Goal: Transaction & Acquisition: Purchase product/service

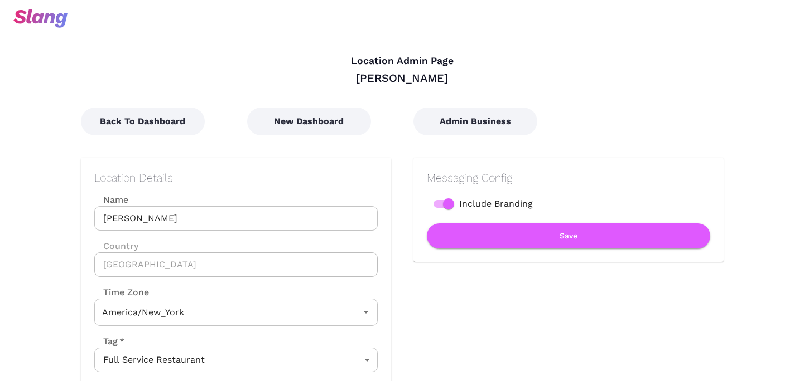
type input "Eastern Time"
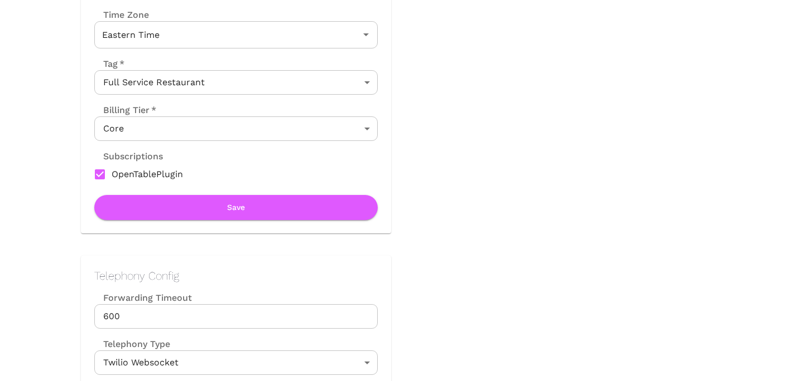
scroll to position [416, 0]
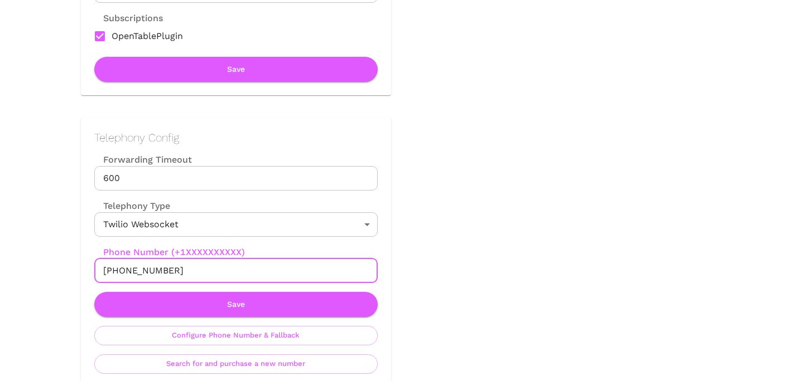
drag, startPoint x: 114, startPoint y: 272, endPoint x: 218, endPoint y: 273, distance: 104.3
click at [218, 273] on input "[PHONE_NUMBER]" at bounding box center [235, 271] width 283 height 25
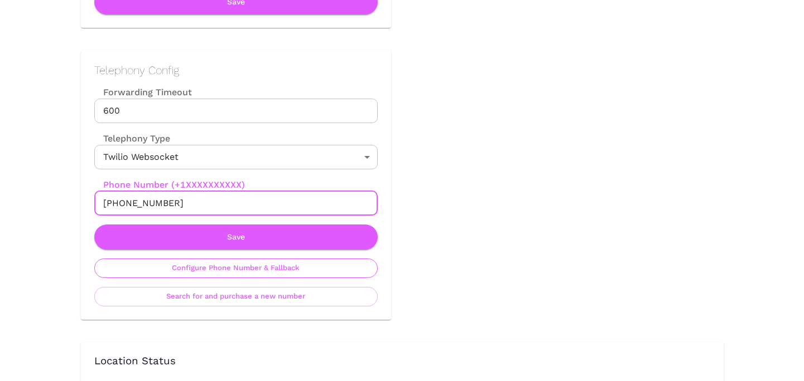
scroll to position [484, 0]
click at [250, 277] on button "Configure Phone Number & Fallback" at bounding box center [235, 268] width 283 height 20
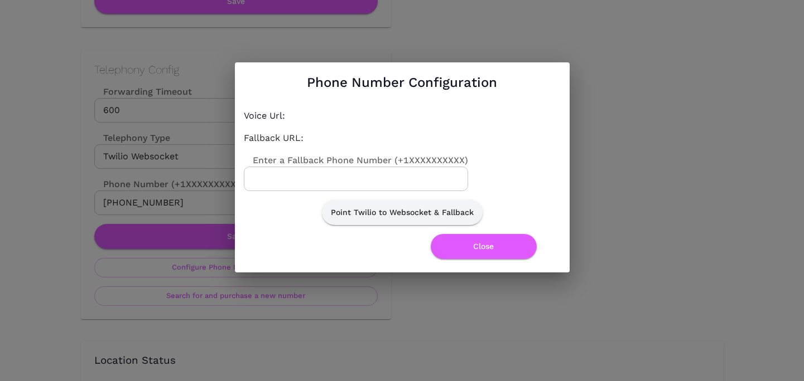
click at [371, 179] on input "Enter a Fallback Phone Number (+1XXXXXXXXXX)" at bounding box center [356, 179] width 224 height 25
click at [439, 159] on label "Enter a Fallback Phone Number (+1XXXXXXXXXX)" at bounding box center [356, 160] width 224 height 13
click at [439, 167] on input "Enter a Fallback Phone Number (+1XXXXXXXXXX)" at bounding box center [356, 179] width 224 height 25
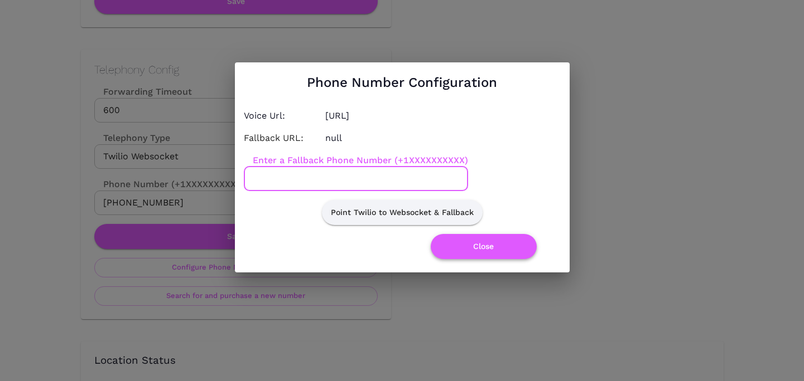
click at [485, 257] on button "Close" at bounding box center [484, 246] width 106 height 25
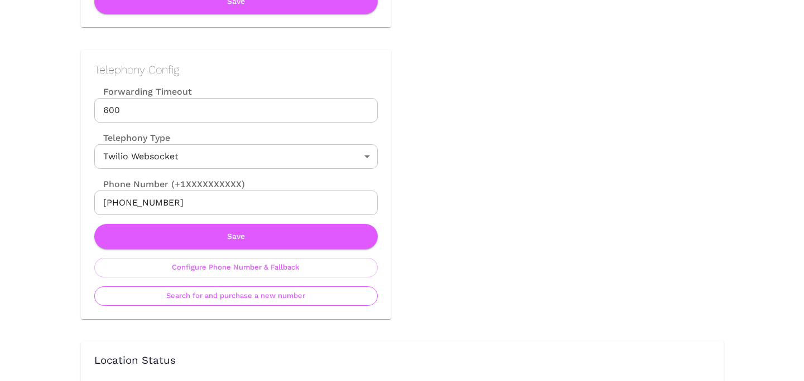
click at [251, 296] on button "Search for and purchase a new number" at bounding box center [235, 297] width 283 height 20
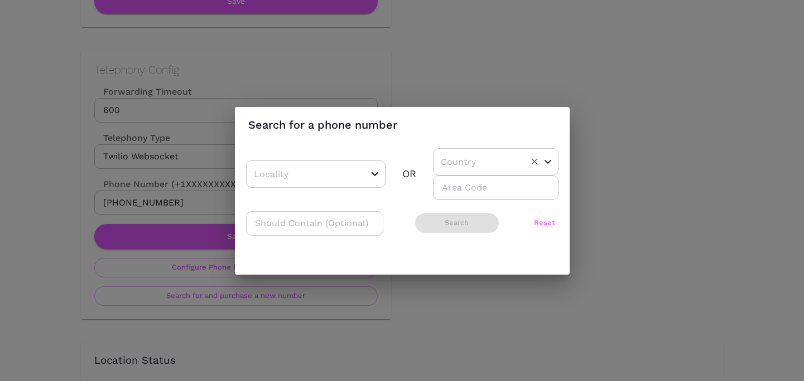
click at [467, 159] on input "text" at bounding box center [478, 161] width 81 height 17
click at [456, 185] on li "US" at bounding box center [491, 190] width 117 height 20
type input "US"
click at [456, 202] on div "​ OR US ​ ​ ​ Search Reset" at bounding box center [402, 197] width 312 height 99
click at [456, 196] on input "number" at bounding box center [495, 188] width 125 height 25
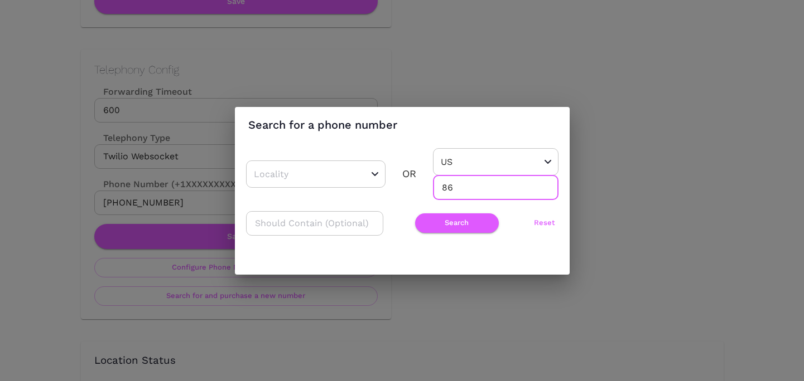
type input "8"
click at [444, 230] on button "Search" at bounding box center [457, 224] width 84 height 20
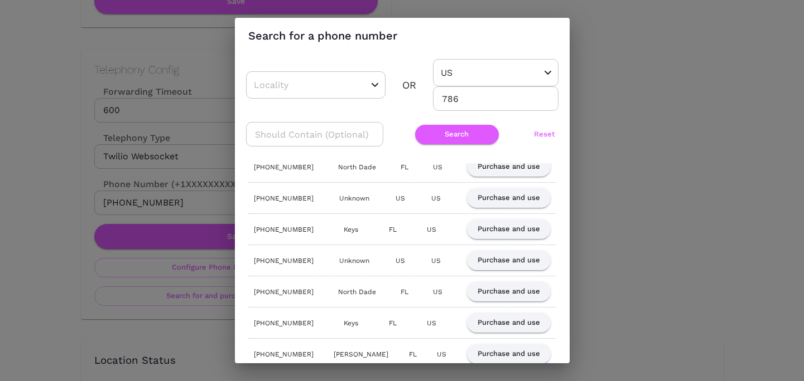
scroll to position [603, 0]
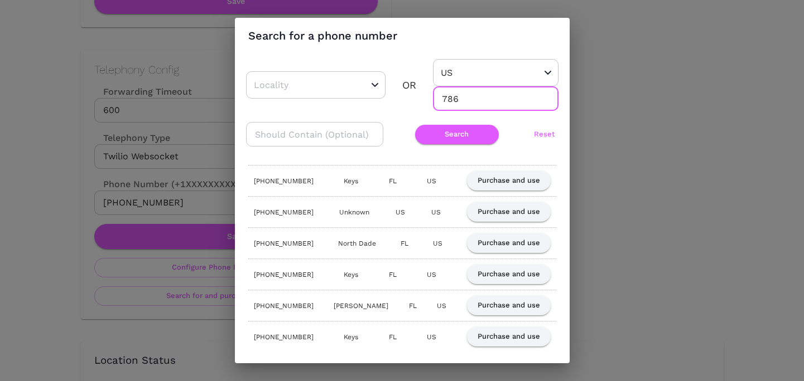
drag, startPoint x: 457, startPoint y: 99, endPoint x: 419, endPoint y: 99, distance: 37.4
click at [419, 99] on div "​ OR US ​ 786 ​" at bounding box center [402, 85] width 312 height 52
click at [461, 139] on button "Search" at bounding box center [457, 135] width 84 height 20
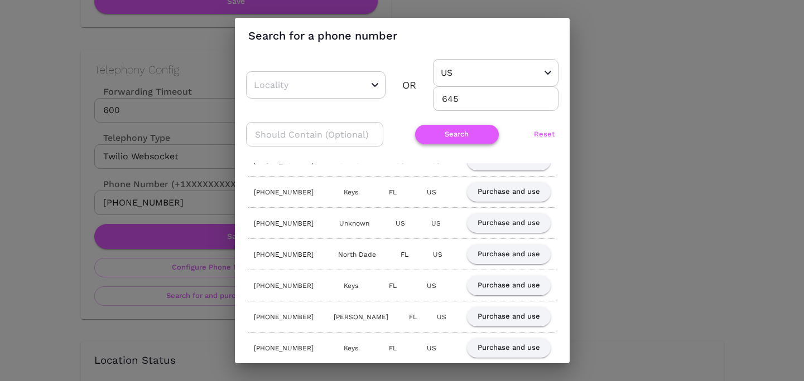
scroll to position [0, 0]
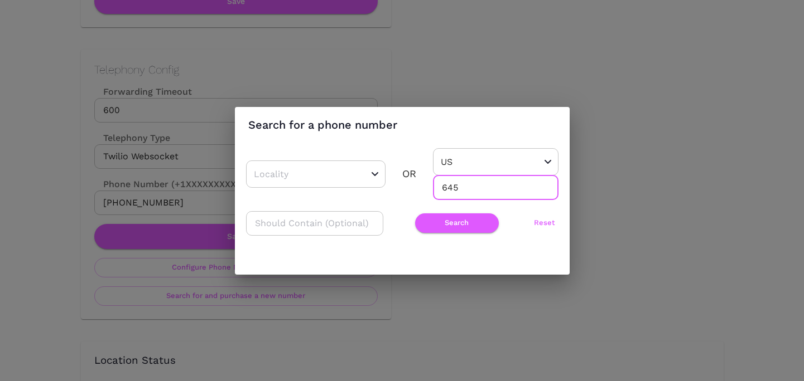
drag, startPoint x: 438, startPoint y: 188, endPoint x: 470, endPoint y: 188, distance: 31.8
click at [470, 188] on input "645" at bounding box center [495, 188] width 125 height 25
type input "786"
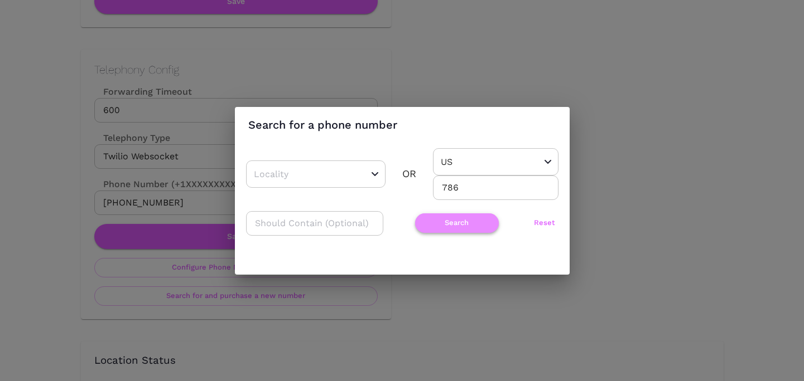
click at [471, 225] on button "Search" at bounding box center [457, 224] width 84 height 20
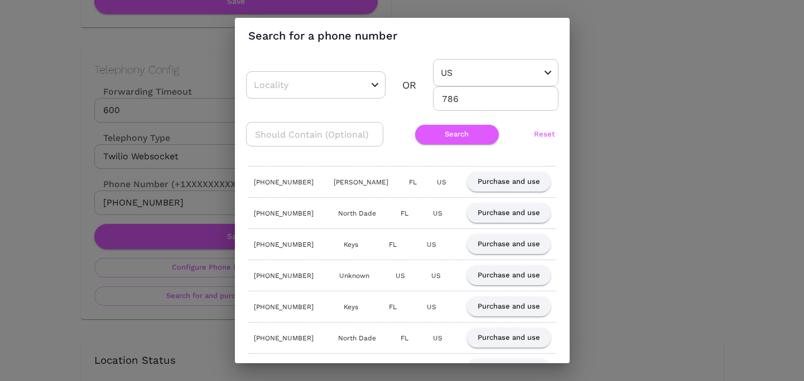
scroll to position [335, 0]
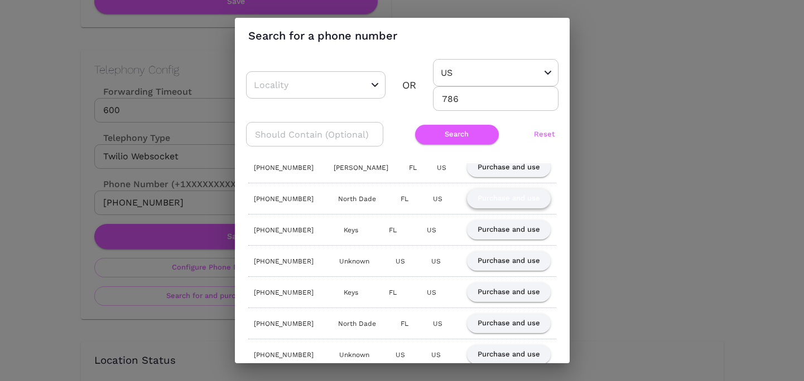
click at [496, 197] on button "Purchase and use" at bounding box center [509, 199] width 84 height 20
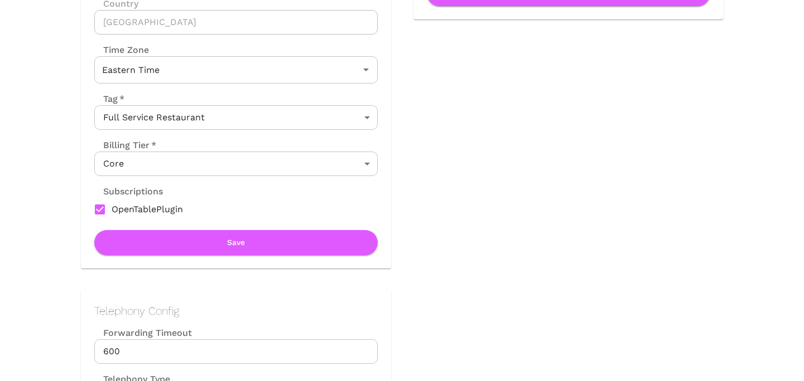
scroll to position [438, 0]
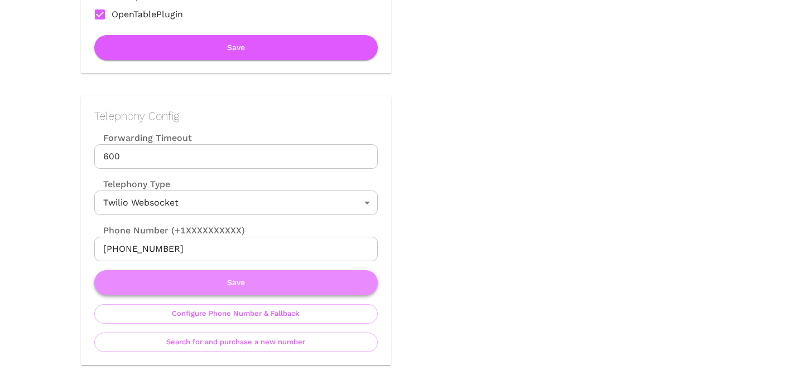
click at [223, 291] on button "Save" at bounding box center [235, 282] width 283 height 25
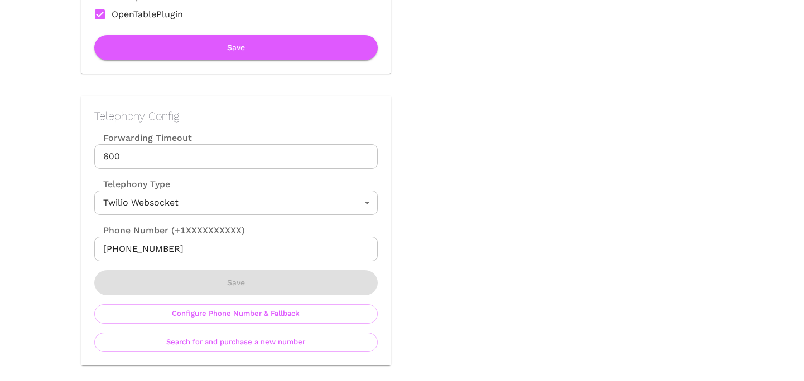
scroll to position [0, 0]
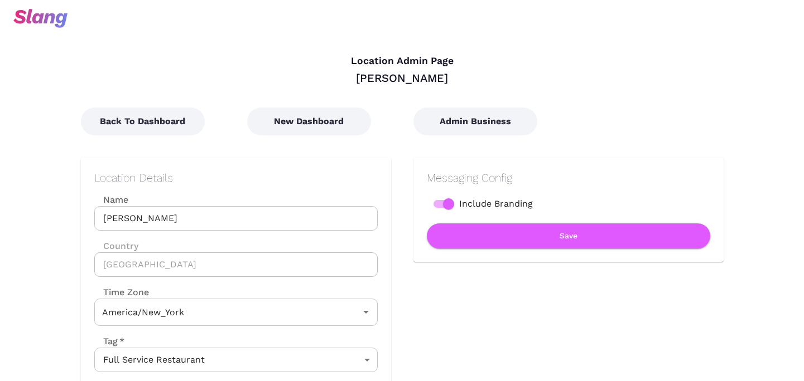
type input "Eastern Time"
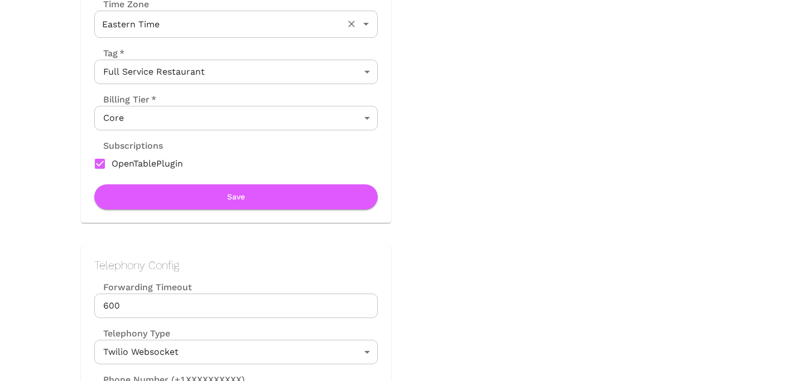
scroll to position [339, 0]
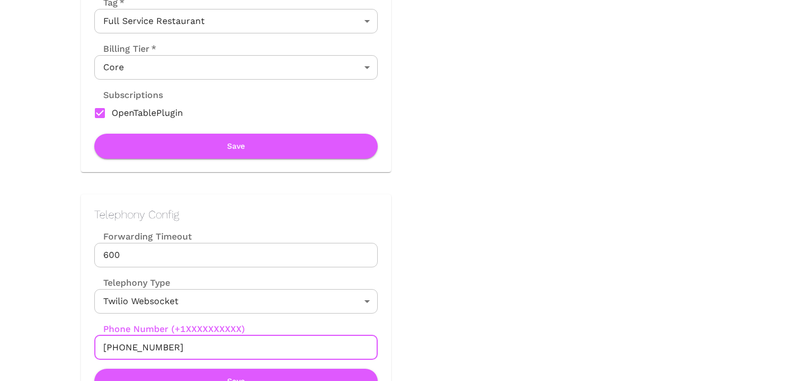
drag, startPoint x: 115, startPoint y: 346, endPoint x: 195, endPoint y: 346, distance: 79.7
click at [195, 346] on input "+17868556169" at bounding box center [235, 348] width 283 height 25
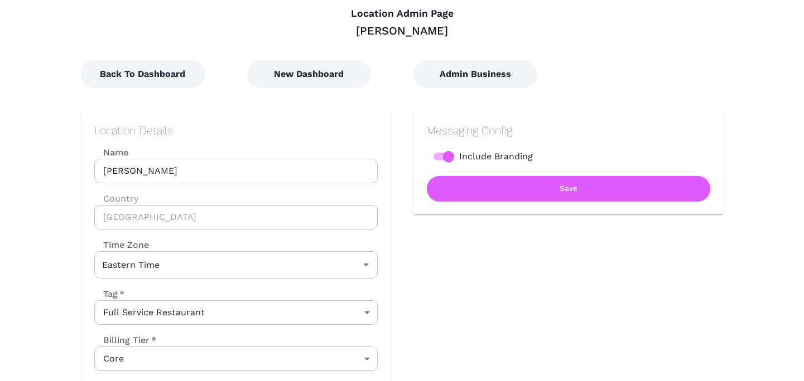
scroll to position [69, 0]
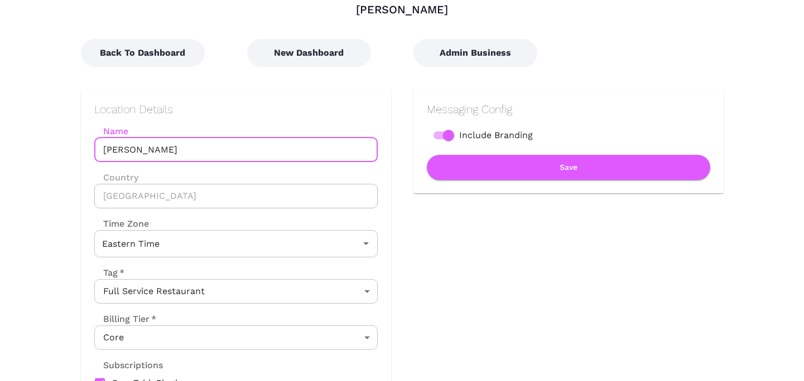
click at [128, 149] on input "John Martin's" at bounding box center [235, 150] width 283 height 25
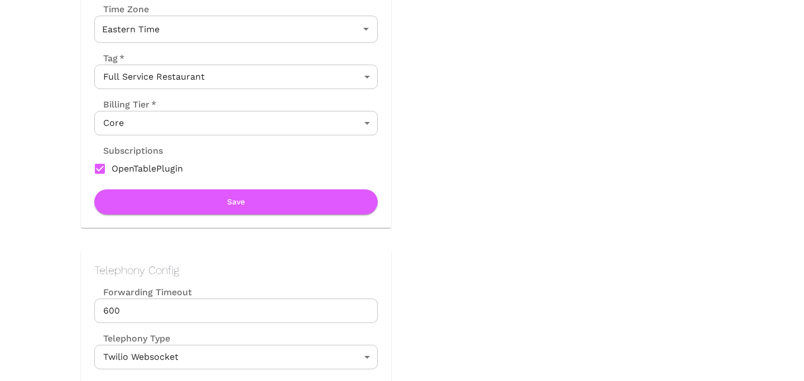
scroll to position [293, 0]
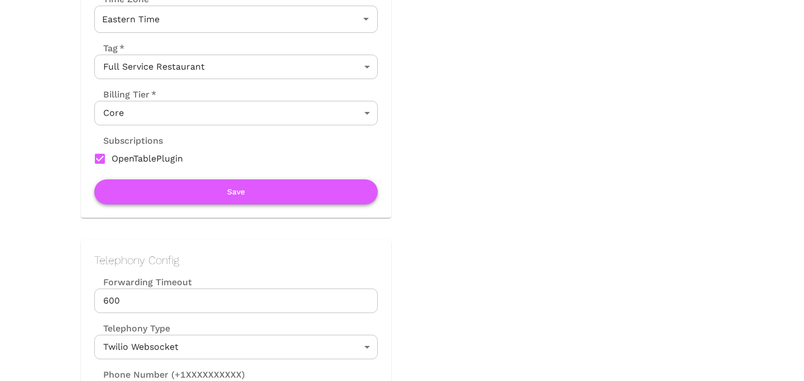
type input "JohnMartin's"
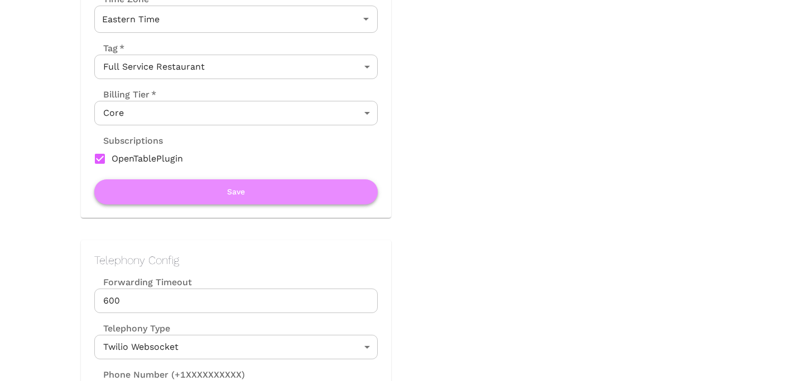
click at [175, 201] on button "Save" at bounding box center [235, 192] width 283 height 25
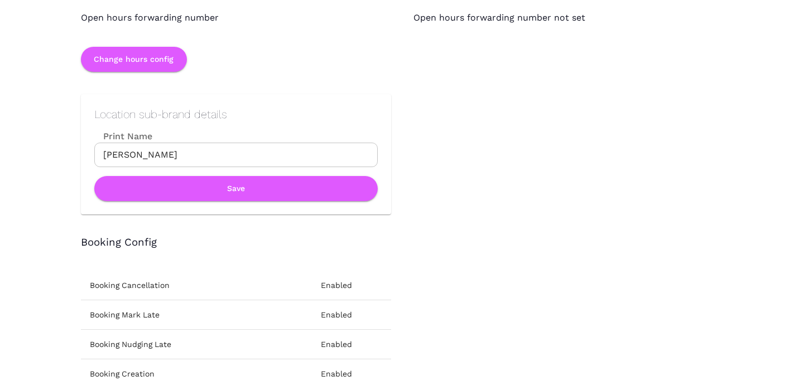
scroll to position [1165, 0]
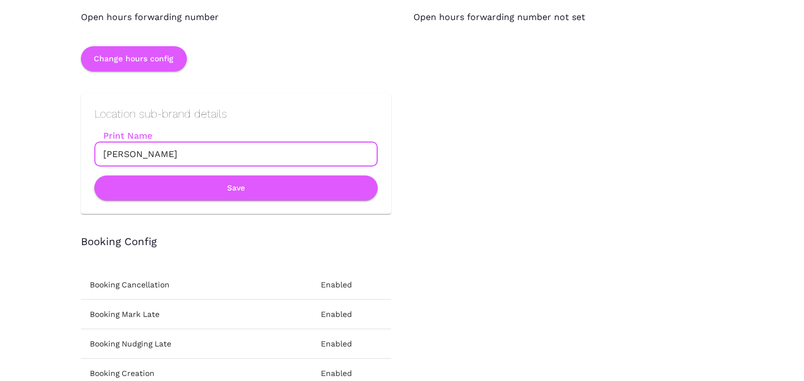
click at [126, 150] on input "John Martin's" at bounding box center [235, 154] width 283 height 25
type input "JohnMartin's"
click at [178, 185] on button "Save" at bounding box center [235, 188] width 283 height 25
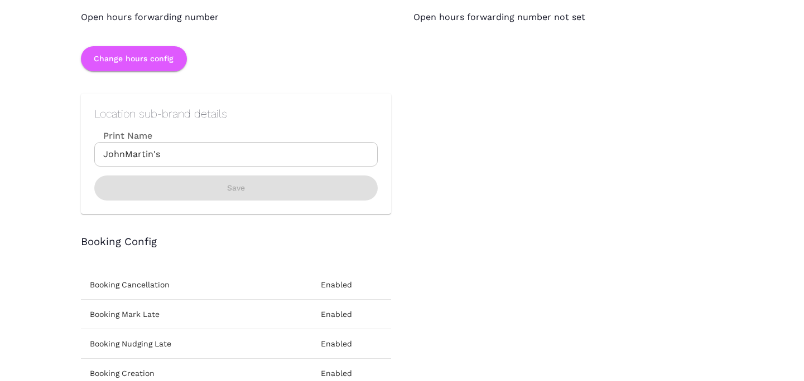
scroll to position [0, 0]
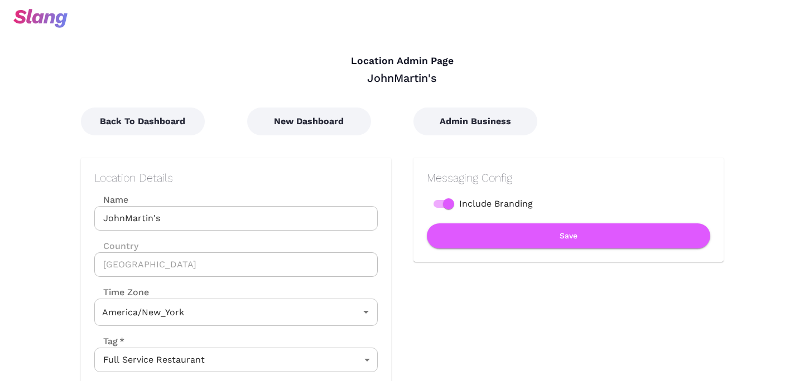
type input "Eastern Time"
type input "Pacific Time"
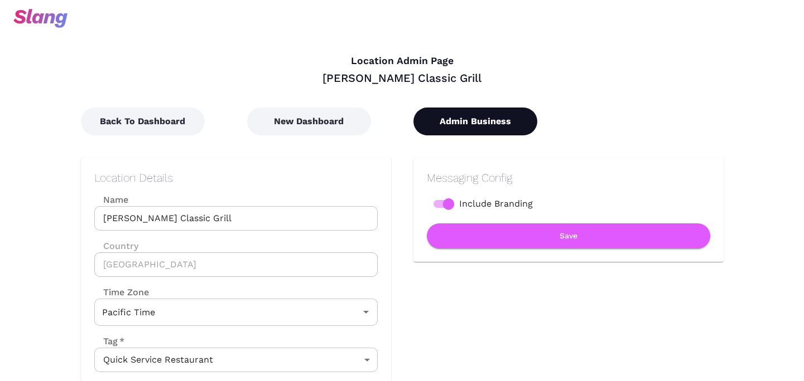
click at [472, 113] on button "Admin Business" at bounding box center [475, 122] width 124 height 28
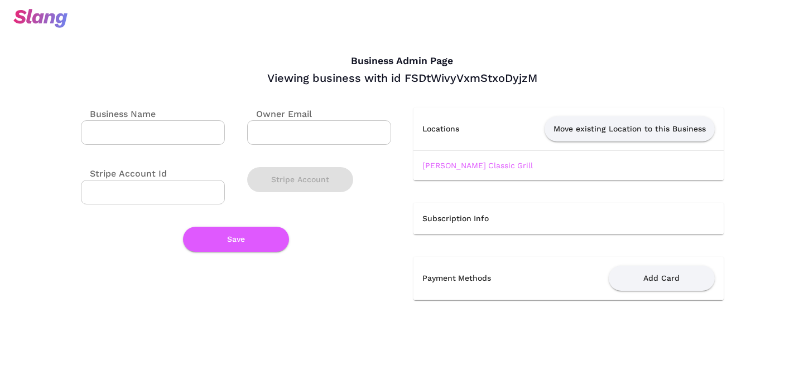
click at [164, 141] on input "Business Name" at bounding box center [153, 132] width 144 height 25
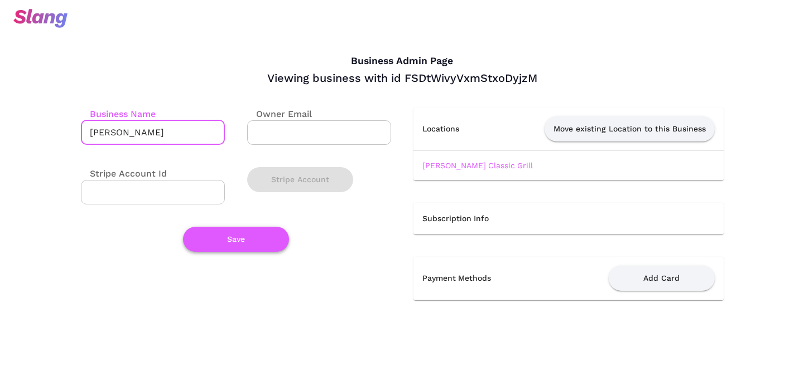
type input "Woody's"
click at [226, 249] on button "Save" at bounding box center [236, 239] width 106 height 25
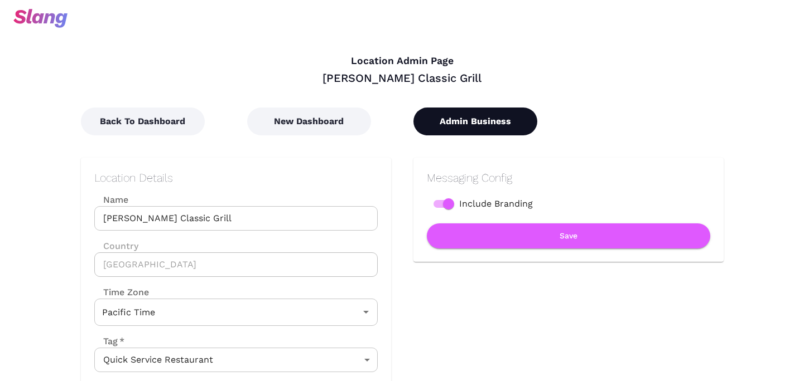
click at [457, 117] on button "Admin Business" at bounding box center [475, 122] width 124 height 28
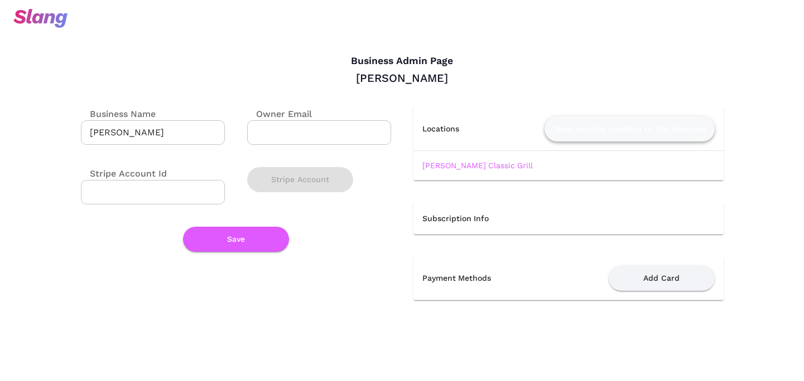
click at [593, 138] on button "Move existing Location to this Business" at bounding box center [629, 129] width 170 height 25
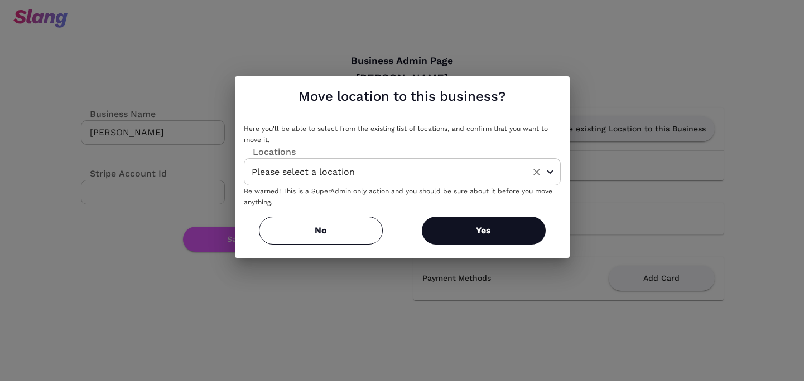
click at [389, 180] on input "Please select a location" at bounding box center [385, 171] width 272 height 17
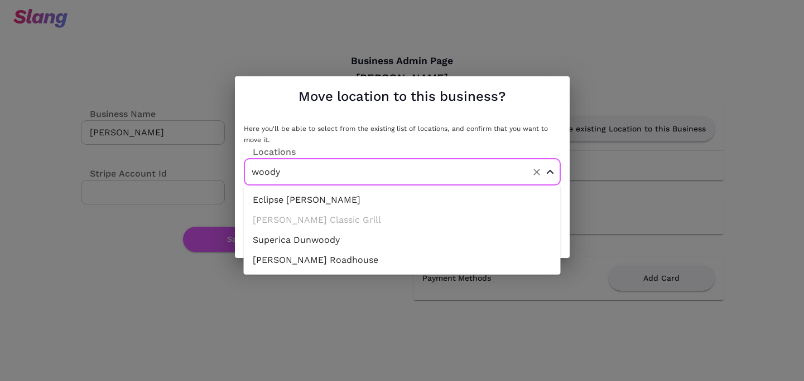
click at [322, 265] on li "[PERSON_NAME] Roadhouse" at bounding box center [402, 260] width 317 height 20
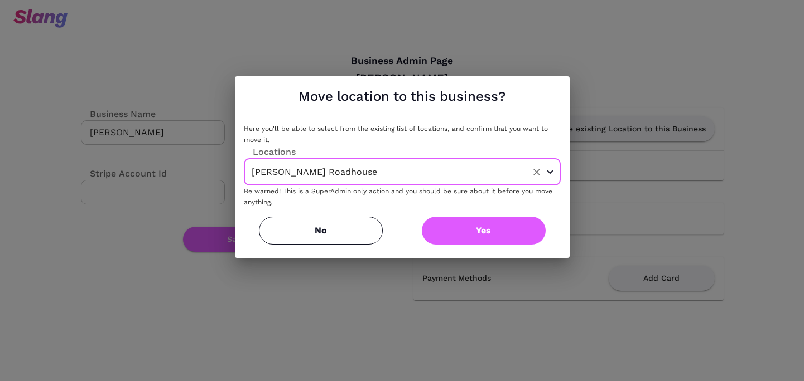
type input "[PERSON_NAME] Roadhouse"
click at [490, 225] on button "Yes" at bounding box center [484, 231] width 124 height 28
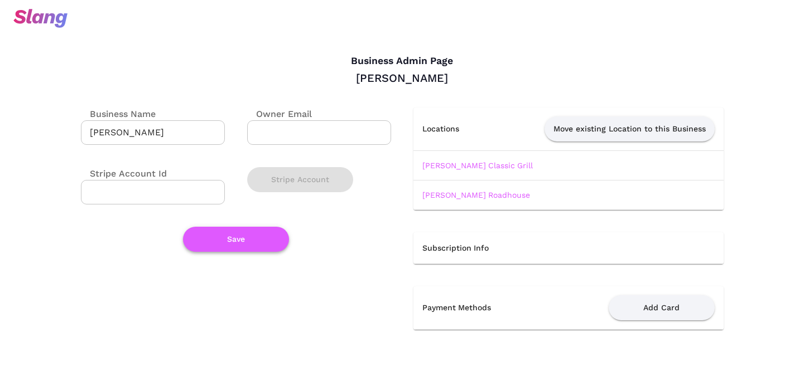
click at [239, 248] on button "Save" at bounding box center [236, 239] width 106 height 25
click at [440, 159] on td "[PERSON_NAME] Classic Grill" at bounding box center [568, 166] width 310 height 30
click at [444, 171] on td "[PERSON_NAME] Classic Grill" at bounding box center [568, 166] width 310 height 30
click at [444, 170] on td "[PERSON_NAME] Classic Grill" at bounding box center [568, 166] width 310 height 30
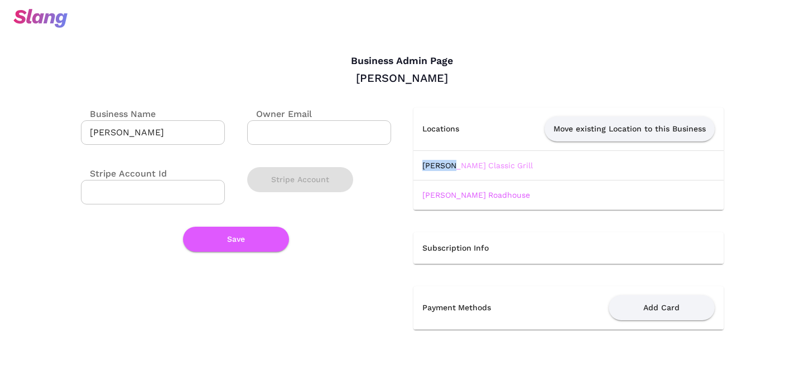
click at [449, 167] on link "[PERSON_NAME] Classic Grill" at bounding box center [477, 165] width 110 height 9
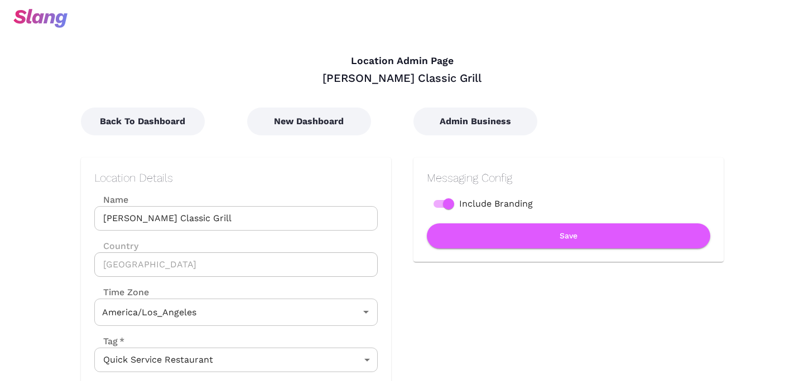
type input "Pacific Time"
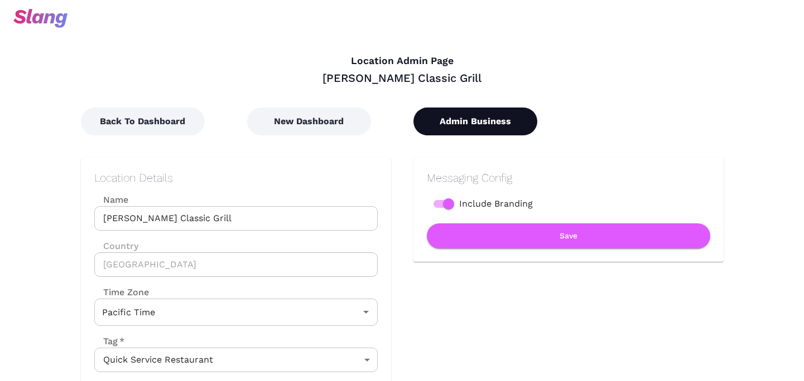
click at [471, 128] on button "Admin Business" at bounding box center [475, 122] width 124 height 28
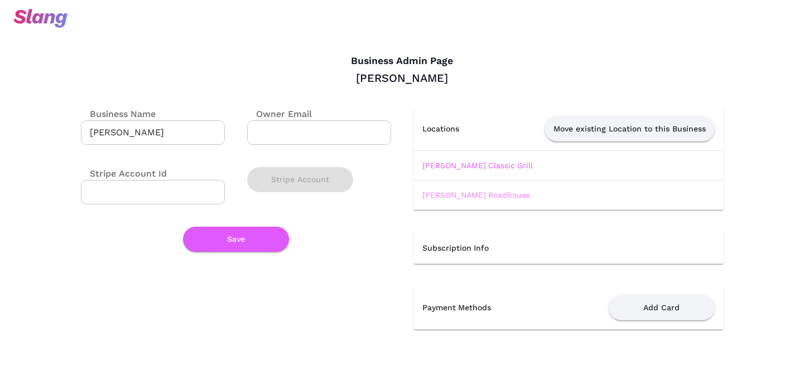
click at [463, 191] on link "Woody's Roadhouse" at bounding box center [476, 195] width 108 height 9
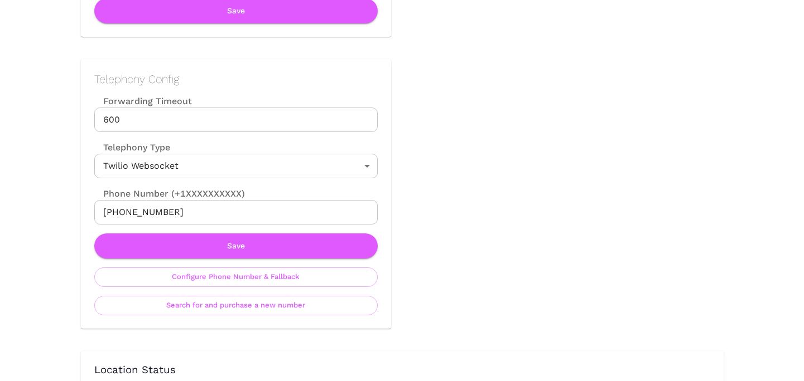
scroll to position [593, 0]
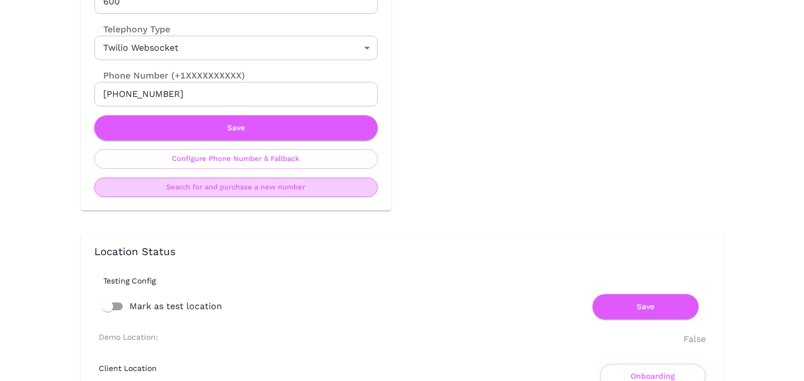
click at [276, 190] on button "Search for and purchase a new number" at bounding box center [235, 188] width 283 height 20
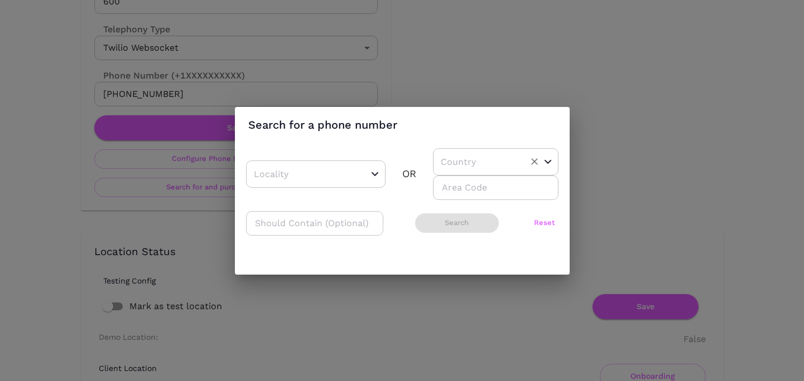
click at [448, 173] on div "​" at bounding box center [495, 161] width 125 height 27
click at [452, 182] on li "US" at bounding box center [491, 190] width 117 height 20
type input "US"
click at [452, 191] on input "number" at bounding box center [495, 188] width 125 height 25
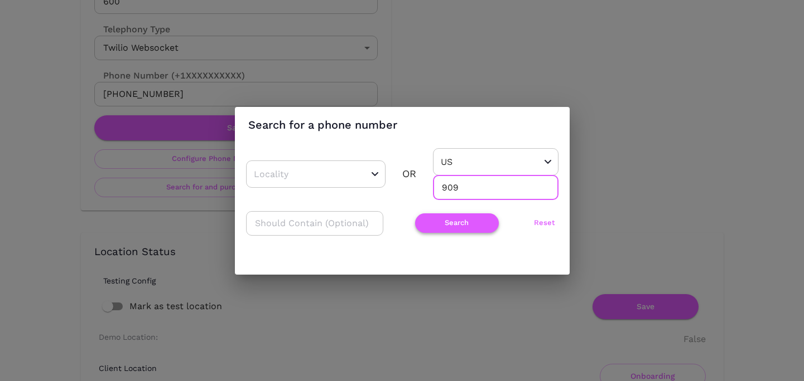
type input "909"
click at [444, 224] on button "Search" at bounding box center [457, 224] width 84 height 20
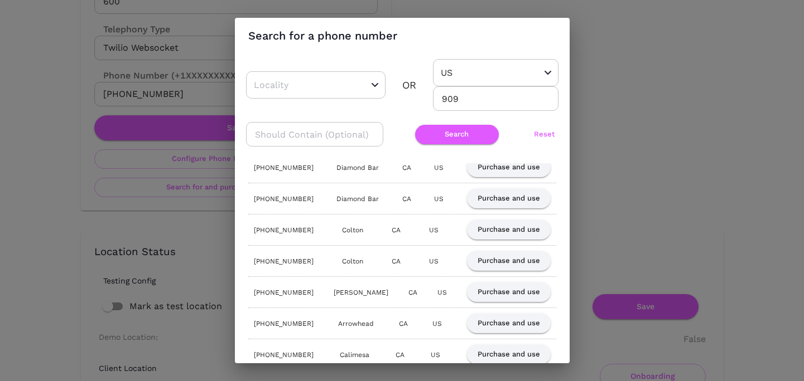
scroll to position [304, 0]
click at [505, 225] on button "Purchase and use" at bounding box center [509, 230] width 84 height 20
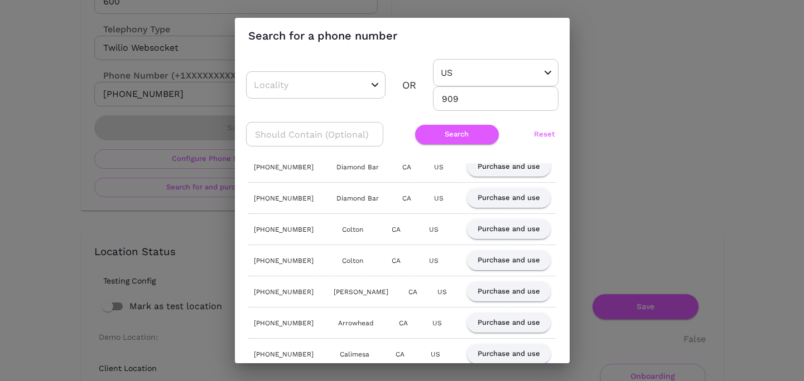
scroll to position [0, 0]
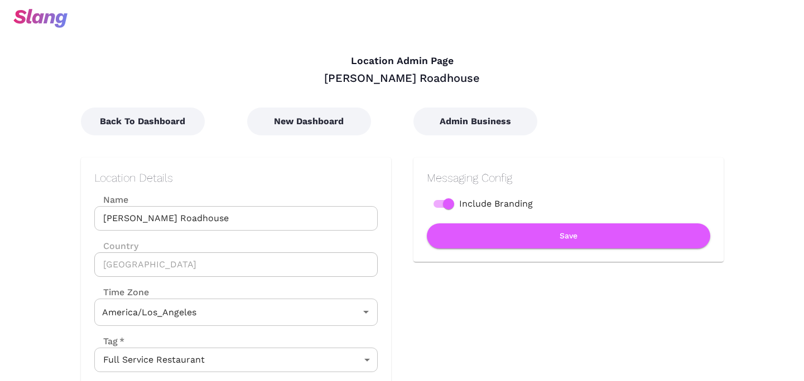
type input "Pacific Time"
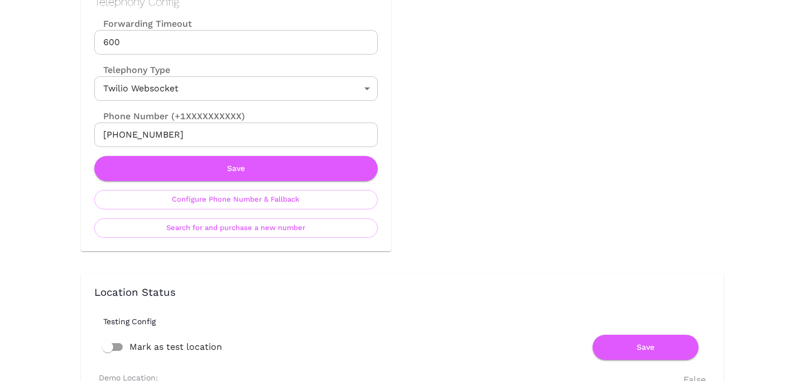
scroll to position [553, 0]
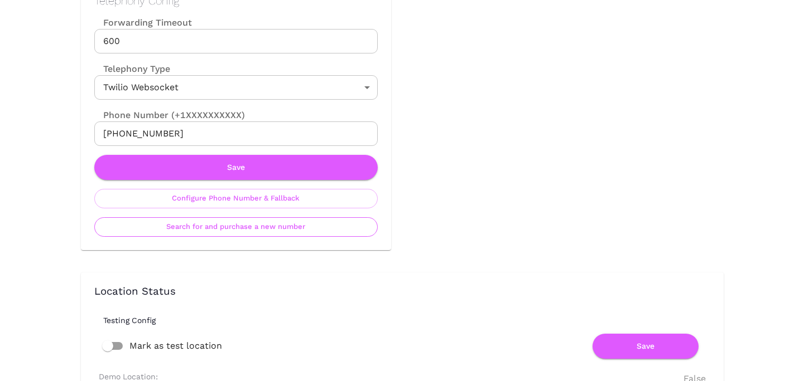
click at [270, 220] on button "Search for and purchase a new number" at bounding box center [235, 227] width 283 height 20
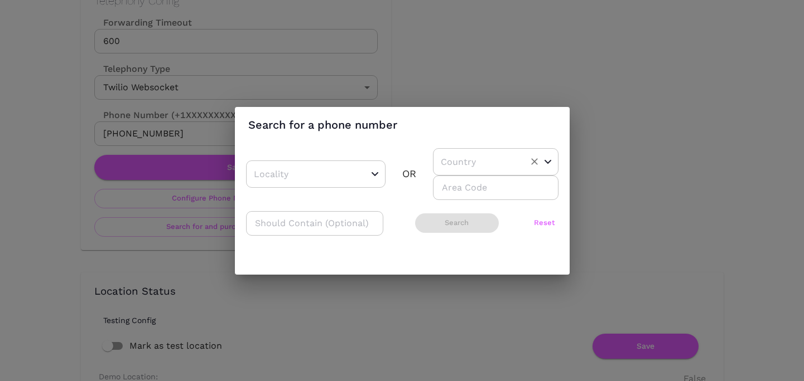
click at [457, 162] on input "text" at bounding box center [478, 161] width 81 height 17
drag, startPoint x: 458, startPoint y: 206, endPoint x: 462, endPoint y: 196, distance: 11.5
click at [462, 196] on ul "US CA AU" at bounding box center [491, 210] width 117 height 69
click at [462, 196] on li "US" at bounding box center [491, 190] width 117 height 20
type input "US"
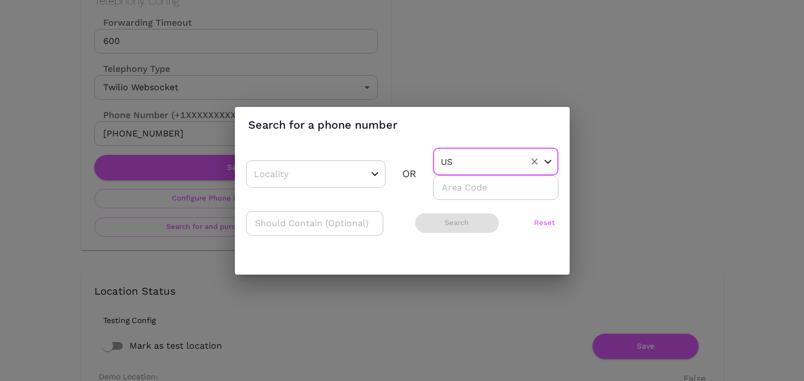
click at [464, 191] on input "number" at bounding box center [495, 188] width 125 height 25
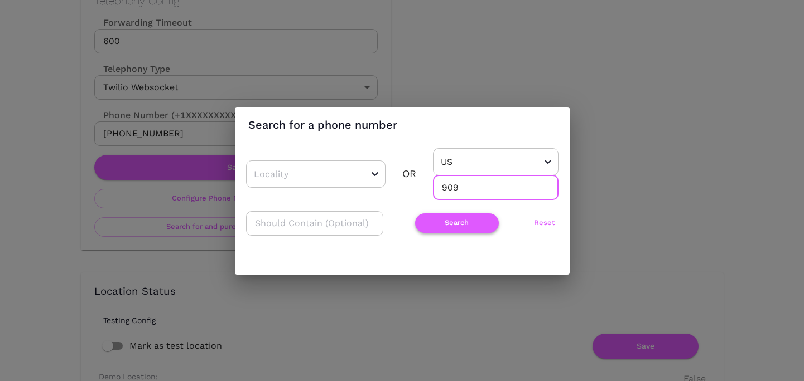
type input "909"
click at [432, 217] on button "Search" at bounding box center [457, 224] width 84 height 20
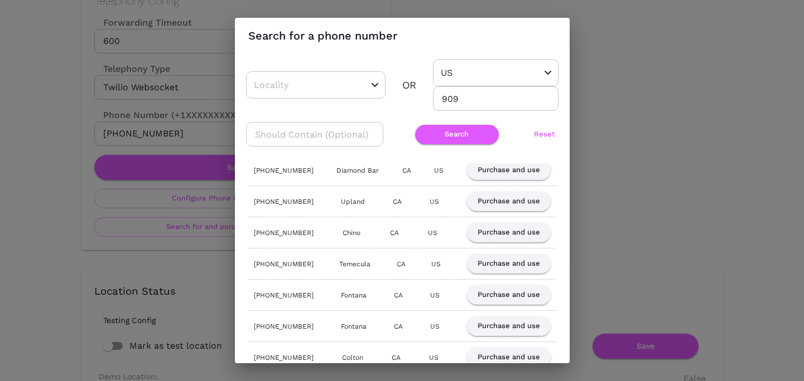
scroll to position [0, 0]
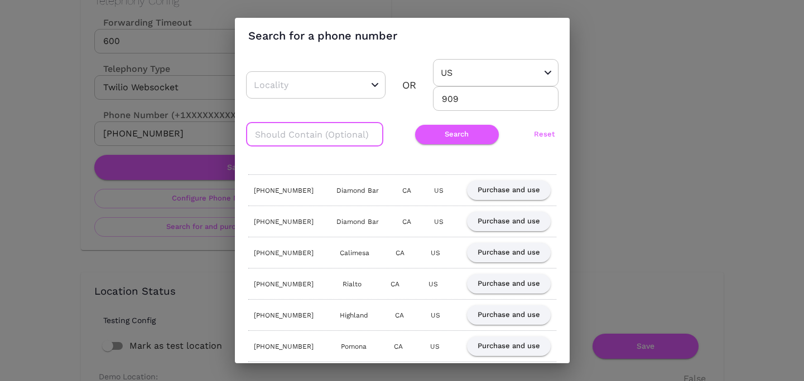
click at [314, 138] on input "text" at bounding box center [314, 134] width 137 height 25
type input "222"
click at [436, 136] on button "Search" at bounding box center [457, 135] width 84 height 20
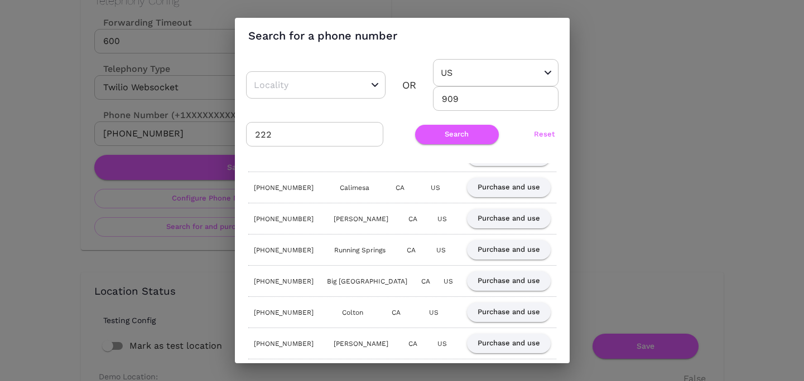
scroll to position [148, 0]
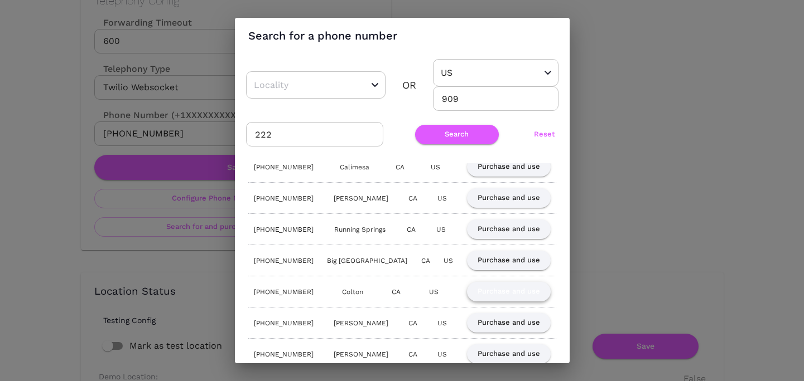
click at [516, 291] on button "Purchase and use" at bounding box center [509, 292] width 84 height 20
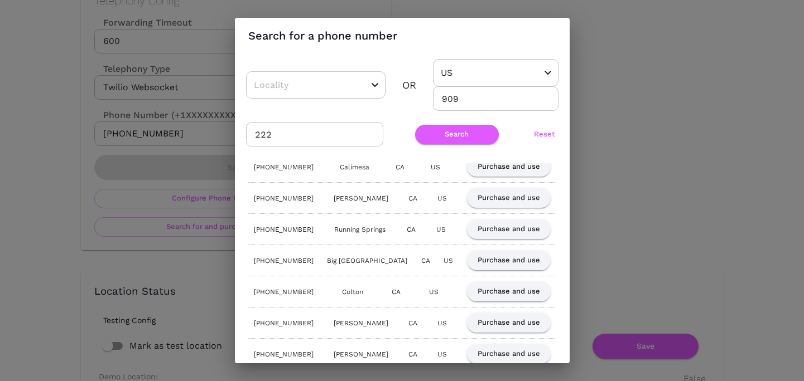
scroll to position [0, 0]
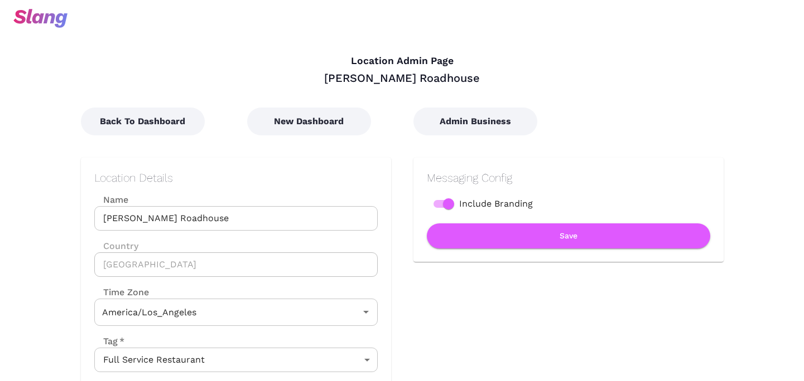
type input "Pacific Time"
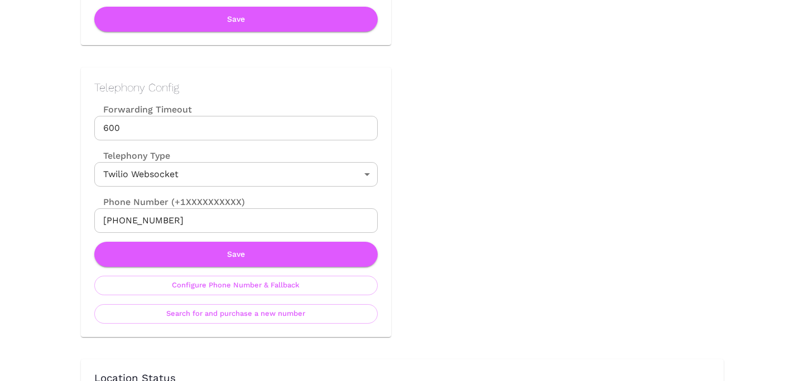
scroll to position [545, 0]
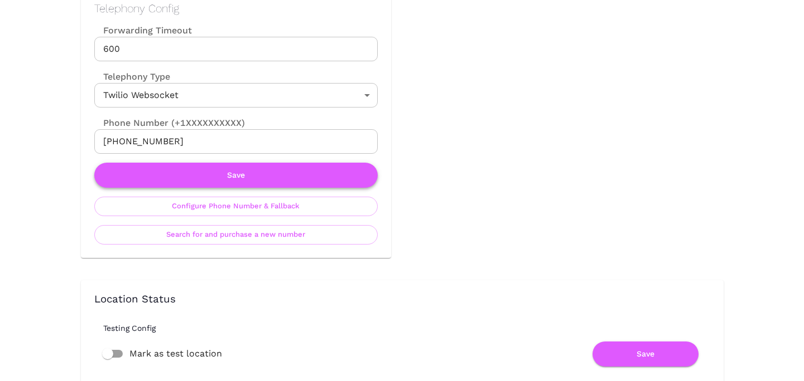
click at [267, 177] on button "Save" at bounding box center [235, 175] width 283 height 25
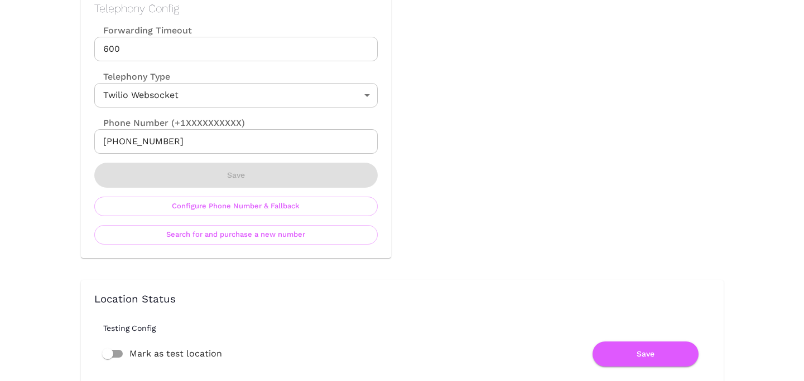
scroll to position [0, 0]
